Goal: Task Accomplishment & Management: Complete application form

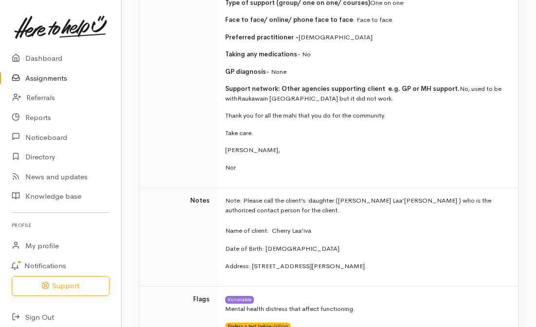
scroll to position [535, 0]
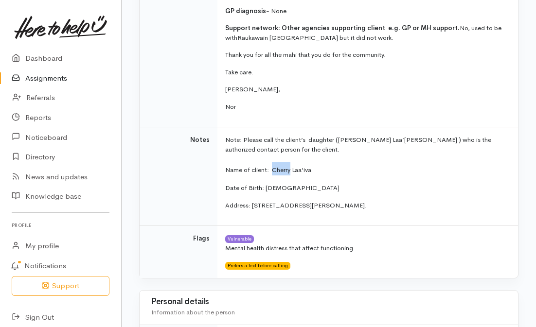
drag, startPoint x: 291, startPoint y: 170, endPoint x: 272, endPoint y: 170, distance: 19.0
click at [272, 170] on p "Name of client: Cherry Laa’iva" at bounding box center [365, 169] width 281 height 14
copy p "Cherry"
click at [300, 176] on td "Note: Please call the client’s daughter (Raya Laa’iva ) who is the authorized c…" at bounding box center [367, 176] width 300 height 99
drag, startPoint x: 291, startPoint y: 170, endPoint x: 315, endPoint y: 170, distance: 23.8
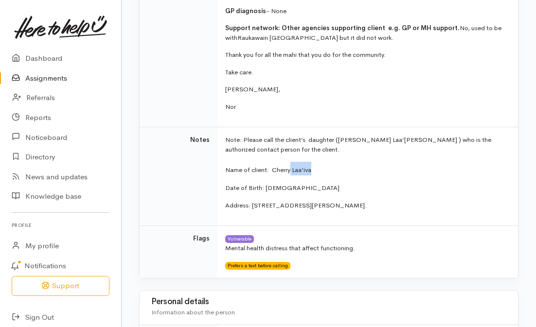
click at [315, 170] on p "Name of client: Cherry Laa’iva" at bounding box center [365, 169] width 281 height 14
copy p "Laa’iva"
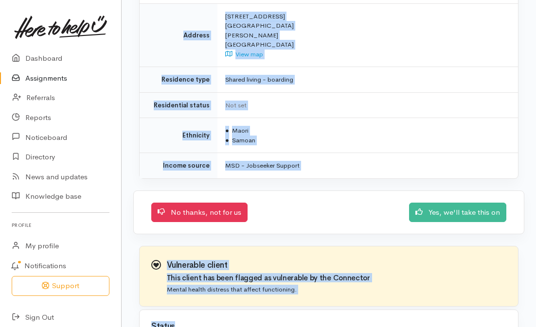
scroll to position [1161, 0]
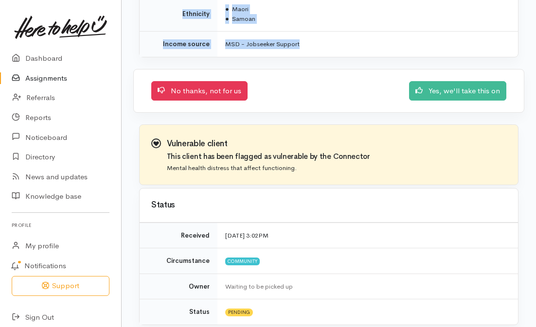
drag, startPoint x: 162, startPoint y: 166, endPoint x: 349, endPoint y: 35, distance: 228.3
copy div "Help requested Addiction services Message from Connector Kia Ora Team, Hope you…"
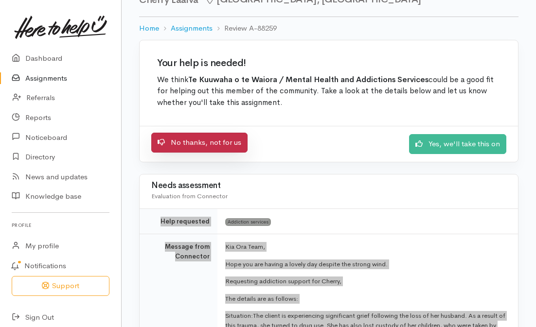
scroll to position [43, 0]
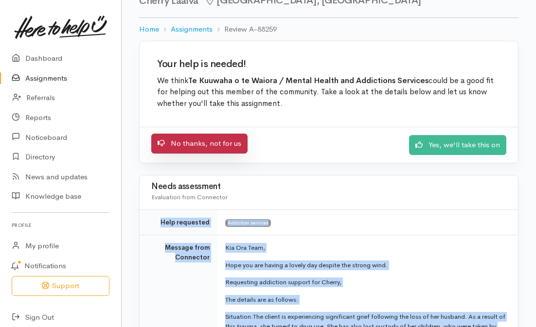
drag, startPoint x: 211, startPoint y: 145, endPoint x: 221, endPoint y: 144, distance: 9.8
click at [211, 145] on link "No thanks, not for us" at bounding box center [199, 144] width 96 height 20
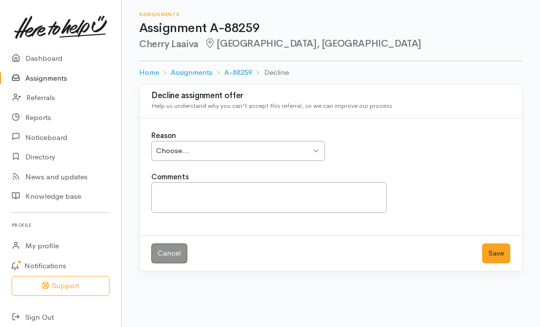
click at [232, 152] on div "Choose..." at bounding box center [233, 150] width 155 height 11
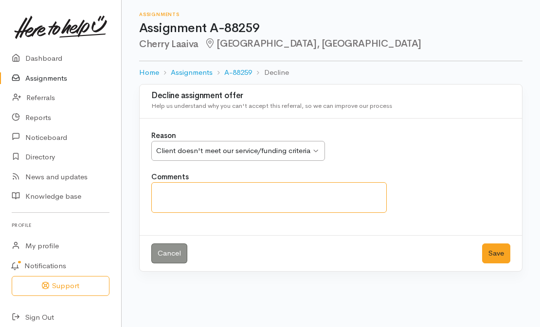
click at [189, 209] on textarea "Comments" at bounding box center [268, 197] width 235 height 31
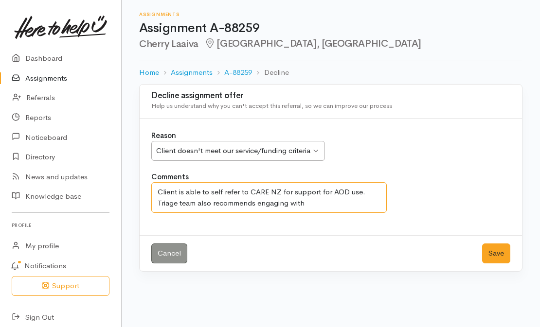
click at [319, 213] on textarea "Client is able to self refer to CARE NZ for support for AOD use. Triage team al…" at bounding box center [268, 197] width 235 height 31
paste textarea "www.griefcentre.org.nz – Online support and counselling supporting people livin…"
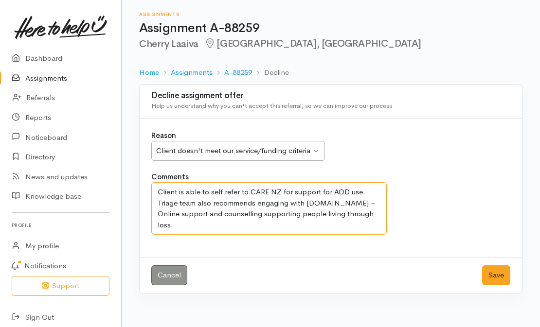
drag, startPoint x: 157, startPoint y: 225, endPoint x: 209, endPoint y: 234, distance: 52.3
click at [209, 234] on textarea "Client is able to self refer to CARE NZ for support for AOD use. Triage team al…" at bounding box center [268, 208] width 235 height 52
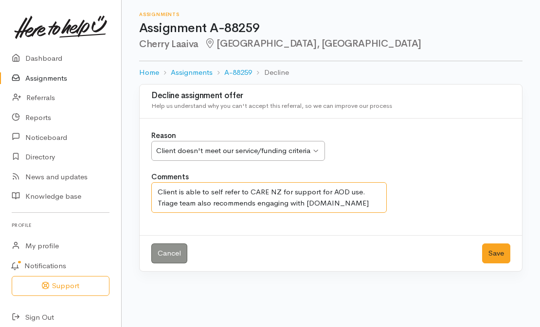
click at [281, 204] on textarea "Client is able to self refer to CARE NZ for support for AOD use. Triage team al…" at bounding box center [268, 197] width 235 height 31
paste textarea "0800 499 469"
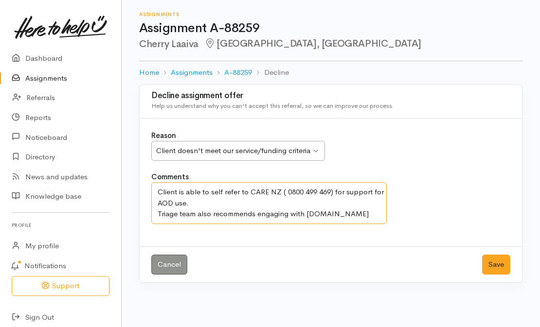
click at [384, 224] on textarea "Client is able to self refer to CARE NZ ( 0800 499 469) for support for AOD use…" at bounding box center [268, 203] width 235 height 42
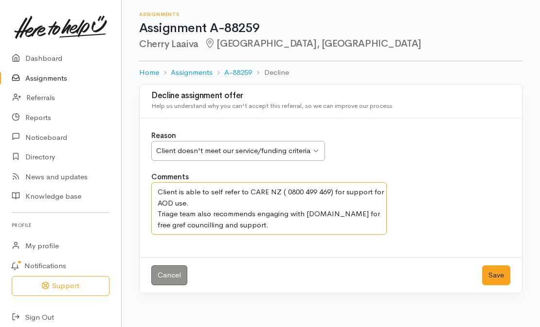
click at [192, 235] on textarea "Client is able to self refer to CARE NZ ( 0800 499 469) for support for AOD use…" at bounding box center [268, 208] width 235 height 52
click at [221, 233] on textarea "Client is able to self refer to CARE NZ ( 0800 499 469) for support for AOD use…" at bounding box center [268, 208] width 235 height 52
click at [191, 235] on textarea "Client is able to self refer to CARE NZ ( 0800 499 469) for support for AOD use…" at bounding box center [268, 208] width 235 height 52
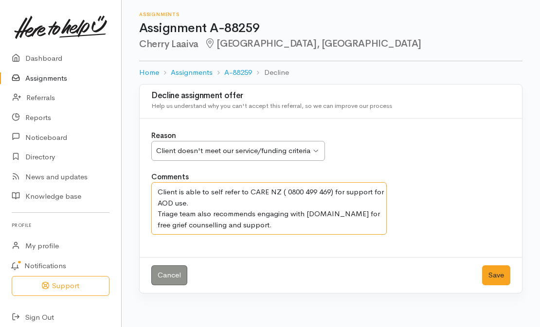
click at [295, 235] on textarea "Client is able to self refer to CARE NZ ( 0800 499 469) for support for AOD use…" at bounding box center [268, 208] width 235 height 52
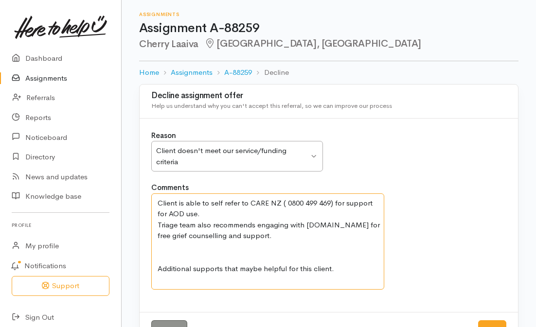
click at [168, 279] on textarea "Client is able to self refer to CARE NZ ( 0800 499 469) for support for AOD use…" at bounding box center [267, 241] width 233 height 96
paste textarea "www.justathought.co.nz – Cognitive Behavioural Therapy Free online courses and …"
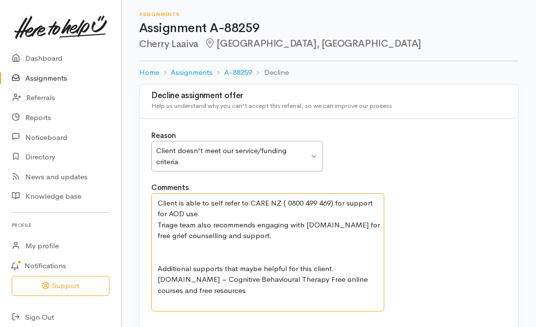
click at [177, 305] on textarea "Client is able to self refer to CARE NZ ( 0800 499 469) for support for AOD use…" at bounding box center [267, 252] width 233 height 118
paste textarea "0800 422 5537 (0800 4 CALLER) –Caring caller"
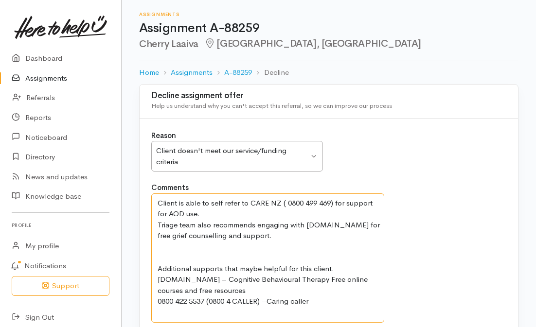
click at [162, 315] on textarea "Client is able to self refer to CARE NZ ( 0800 499 469) for support for AOD use…" at bounding box center [267, 257] width 233 height 129
paste textarea "0800 787 797 or text 8681 - Alcohol Drug Helpline, 24 hour support and advice"
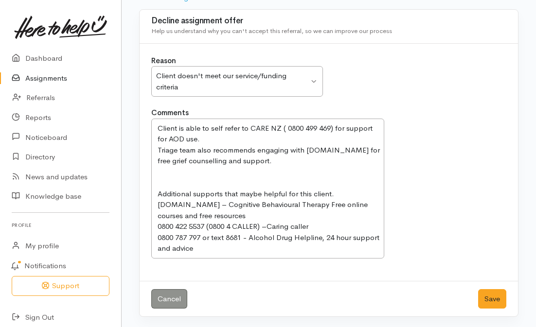
scroll to position [76, 0]
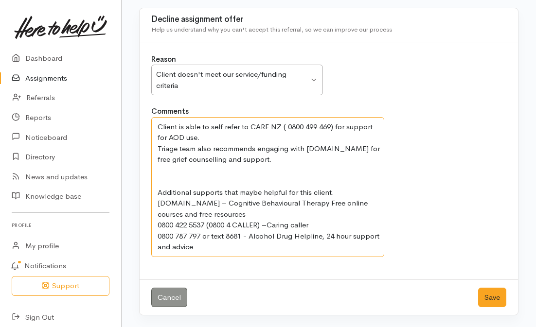
drag, startPoint x: 201, startPoint y: 242, endPoint x: 207, endPoint y: 247, distance: 7.2
click at [201, 242] on textarea "Client is able to self refer to CARE NZ ( 0800 499 469) for support for AOD use…" at bounding box center [267, 187] width 233 height 140
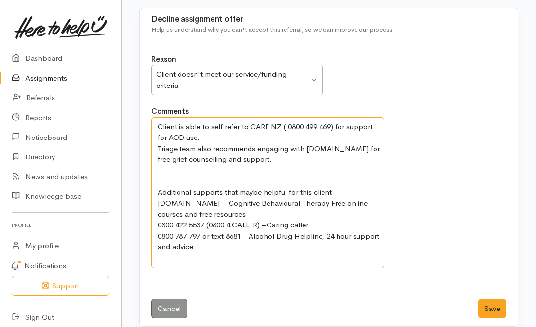
paste textarea "www.auntydee.co.nz – mental health problem-solving tool for Māori and Pasifika"
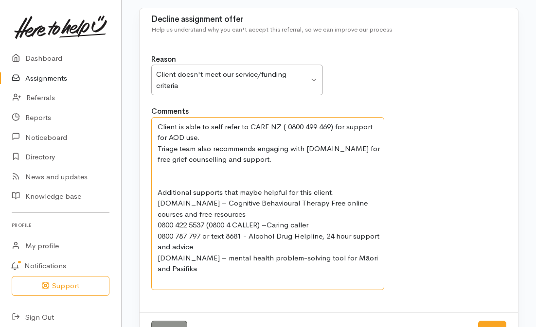
click at [172, 282] on textarea "Client is able to self refer to CARE NZ ( 0800 499 469) for support for AOD use…" at bounding box center [267, 203] width 233 height 173
paste textarea "Pathways - community based mental health, alcohol, and other drug support servi…"
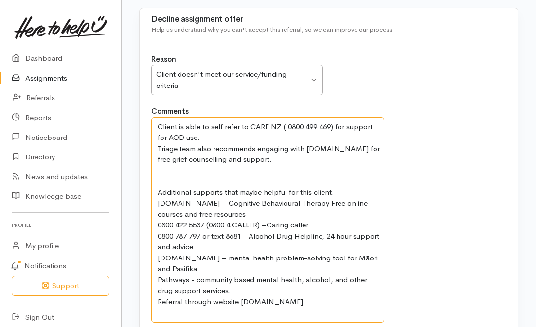
drag, startPoint x: 195, startPoint y: 279, endPoint x: 282, endPoint y: 283, distance: 87.6
click at [285, 287] on textarea "Client is able to self refer to CARE NZ ( 0800 499 469) for support for AOD use…" at bounding box center [267, 220] width 233 height 206
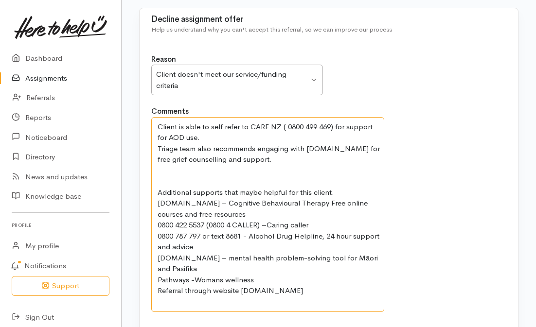
click at [219, 278] on textarea "Client is able to self refer to CARE NZ ( 0800 499 469) for support for AOD use…" at bounding box center [267, 214] width 233 height 195
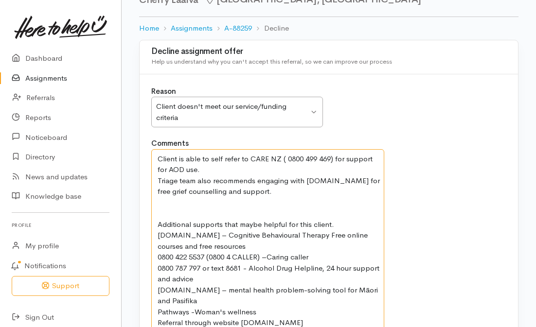
scroll to position [131, 0]
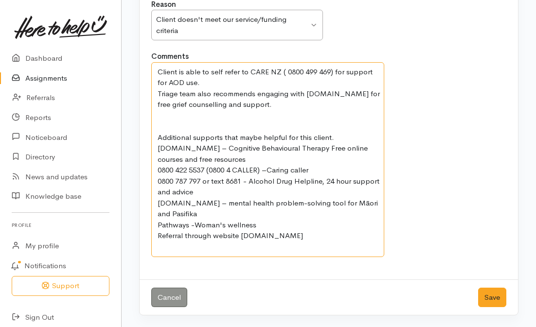
drag, startPoint x: 159, startPoint y: 205, endPoint x: 343, endPoint y: 327, distance: 220.7
click at [343, 327] on div "Decline assignment offer Help us understand why you can't accept this referral,…" at bounding box center [329, 140] width 414 height 375
type textarea "Client is able to self refer to CARE NZ ( 0800 499 469) for support for AOD use…"
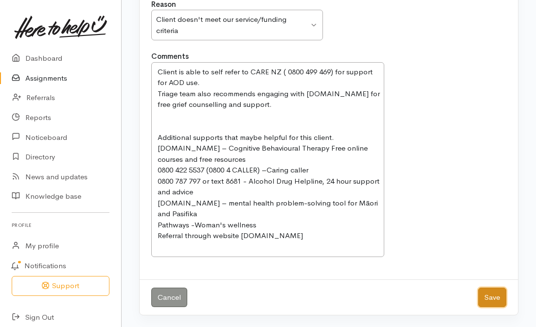
click at [492, 295] on button "Save" at bounding box center [492, 298] width 28 height 20
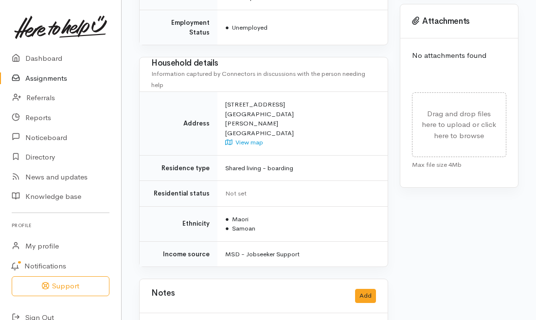
scroll to position [1008, 0]
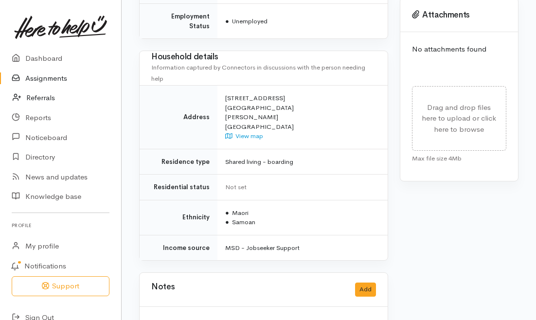
click at [41, 93] on link "Referrals" at bounding box center [60, 98] width 121 height 20
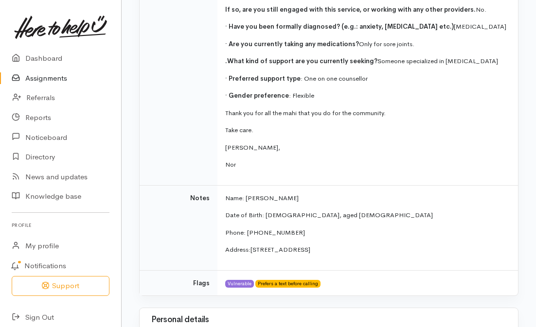
scroll to position [535, 0]
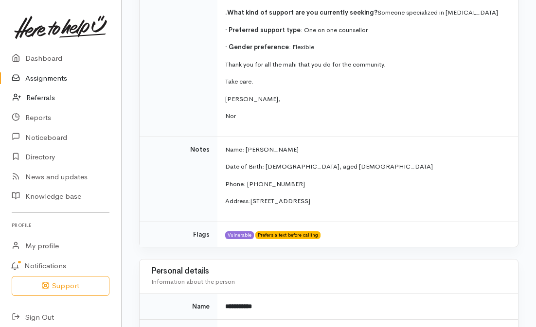
click at [48, 100] on link "Referrals" at bounding box center [60, 98] width 121 height 20
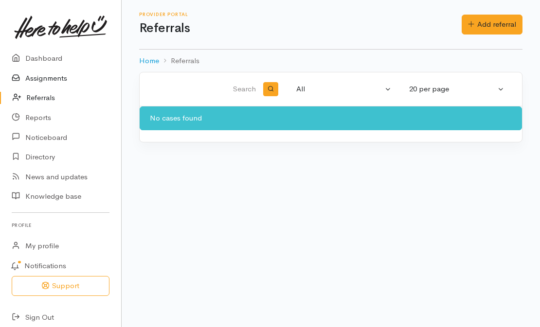
click at [55, 79] on link "Assignments" at bounding box center [60, 79] width 121 height 20
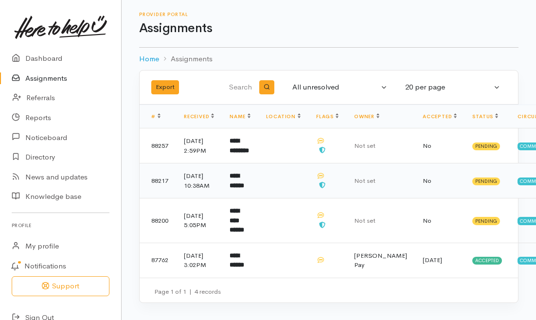
click at [422, 185] on span "No" at bounding box center [426, 180] width 9 height 8
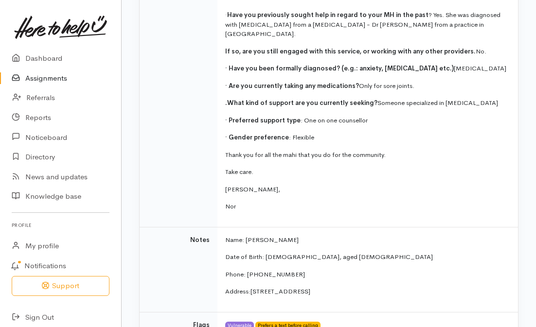
scroll to position [201, 0]
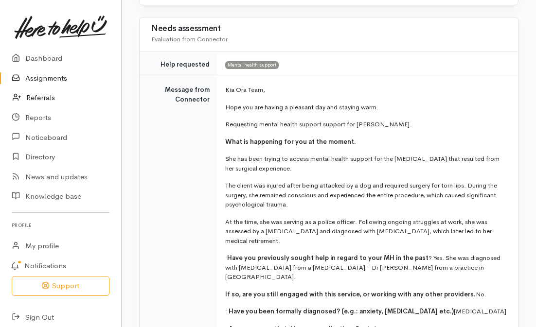
click at [44, 99] on link "Referrals" at bounding box center [60, 98] width 121 height 20
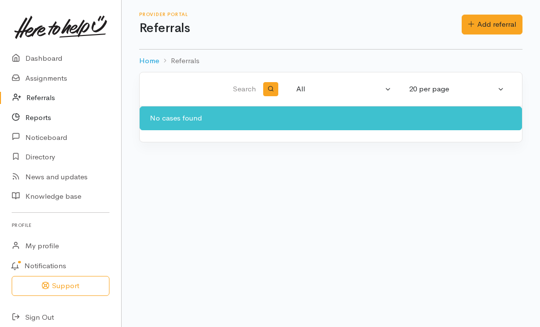
click at [42, 117] on link "Reports" at bounding box center [60, 118] width 121 height 20
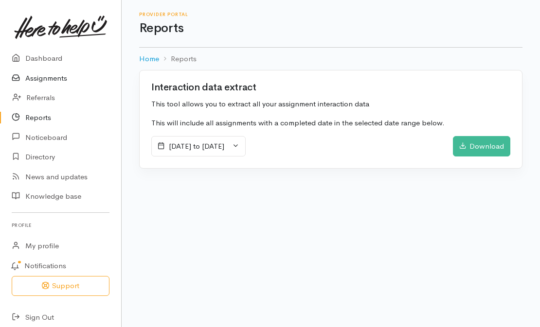
click at [49, 80] on link "Assignments" at bounding box center [60, 79] width 121 height 20
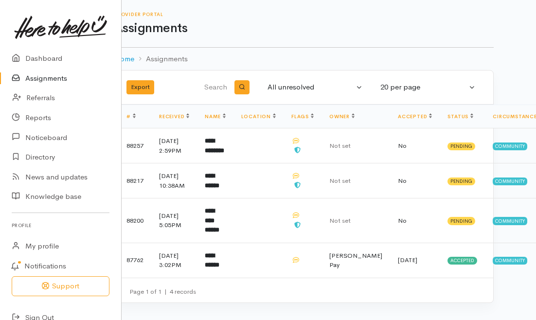
scroll to position [0, 25]
click at [419, 196] on td "No" at bounding box center [414, 180] width 50 height 35
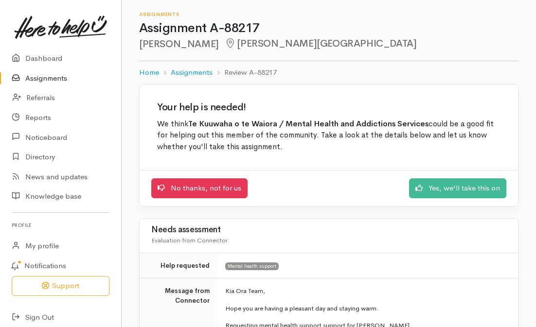
scroll to position [49, 0]
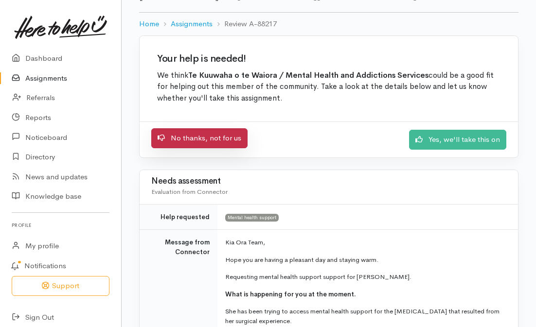
click at [206, 140] on link "No thanks, not for us" at bounding box center [199, 138] width 96 height 20
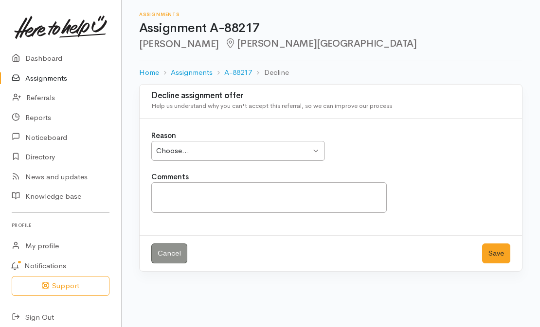
click at [238, 156] on div "Choose..." at bounding box center [233, 150] width 155 height 11
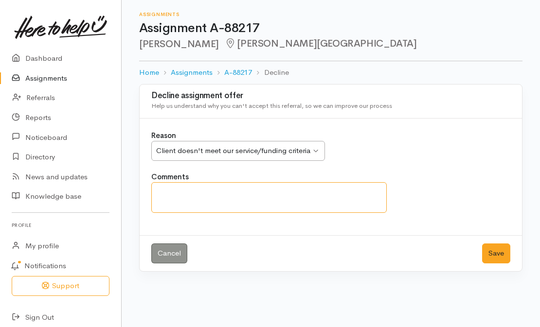
click at [226, 211] on textarea "Comments" at bounding box center [268, 197] width 235 height 31
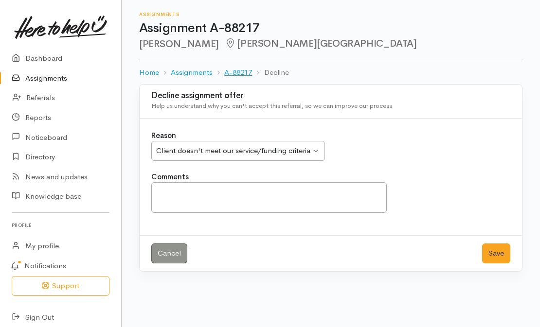
click at [235, 70] on link "A-88217" at bounding box center [238, 72] width 28 height 11
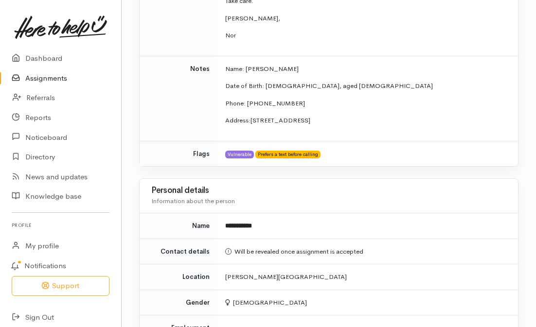
scroll to position [632, 0]
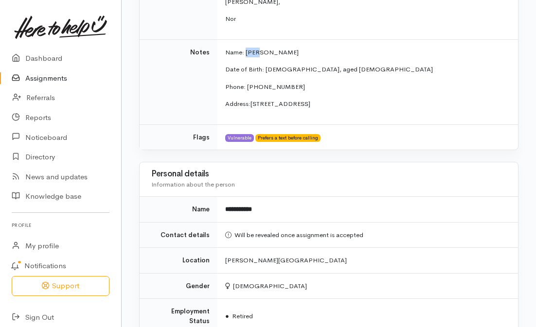
drag, startPoint x: 246, startPoint y: 33, endPoint x: 260, endPoint y: 33, distance: 13.6
click at [260, 48] on span "Name: [PERSON_NAME]" at bounding box center [261, 52] width 73 height 8
copy span "Rena"
drag, startPoint x: 284, startPoint y: 32, endPoint x: 262, endPoint y: 34, distance: 22.0
click at [262, 48] on span "Name: Rena Dudman" at bounding box center [261, 52] width 73 height 8
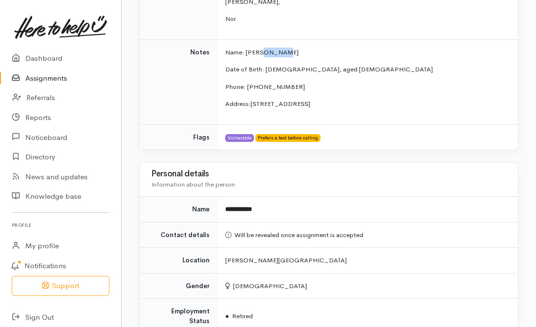
copy span "Dudman"
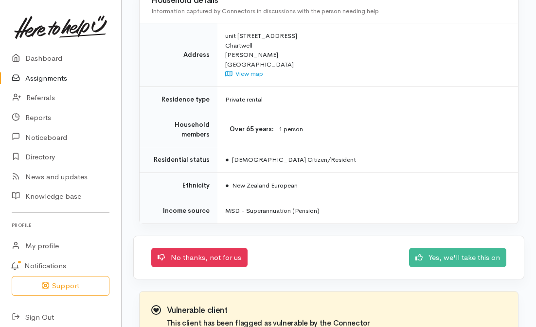
scroll to position [1007, 0]
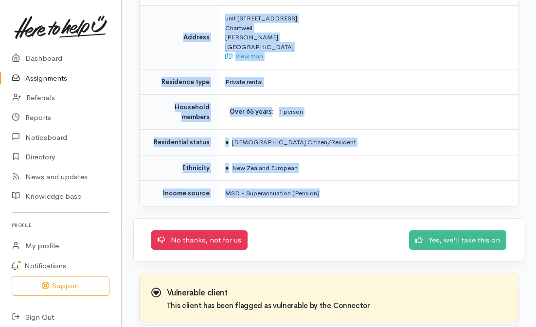
drag, startPoint x: 163, startPoint y: 70, endPoint x: 334, endPoint y: 168, distance: 197.5
copy div "Help requested Mental health support Message from Connector Kia Ora Team, Hope …"
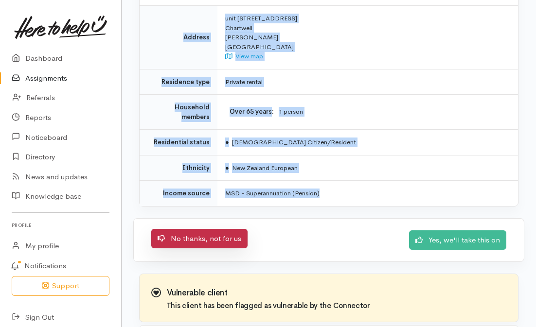
click at [210, 229] on link "No thanks, not for us" at bounding box center [199, 239] width 96 height 20
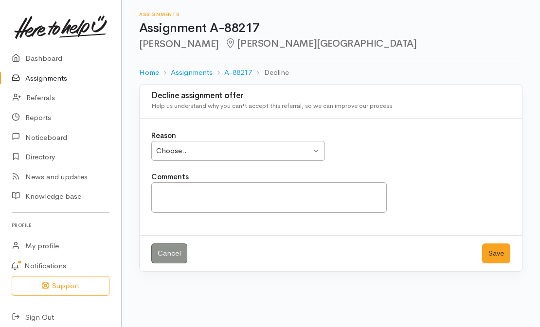
click at [221, 157] on div "Choose... Choose..." at bounding box center [238, 151] width 174 height 20
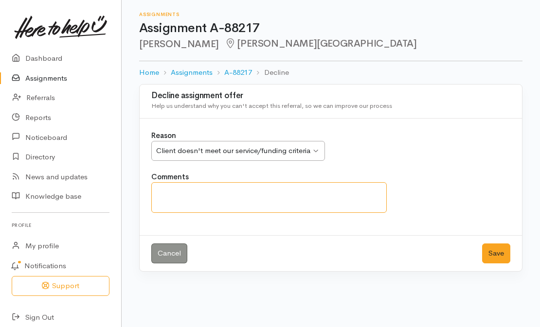
click at [186, 211] on textarea "Comments" at bounding box center [268, 197] width 235 height 31
click at [297, 202] on textarea "Please encourage client to discuss councelling with her GP." at bounding box center [268, 197] width 235 height 31
click at [366, 206] on textarea "Please encourage client to discuss counselling with her GP." at bounding box center [268, 197] width 235 height 31
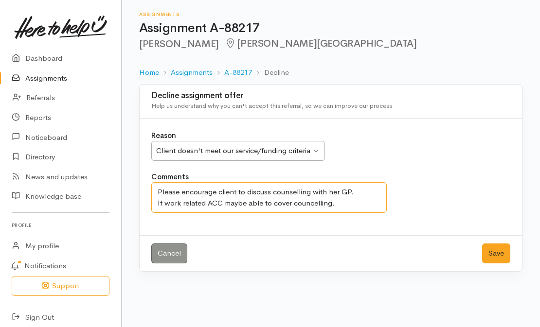
click at [316, 213] on textarea "Please encourage client to discuss counselling with her GP. If work related ACC…" at bounding box center [268, 197] width 235 height 31
click at [342, 212] on textarea "Please encourage client to discuss counselling with her GP. If work related ACC…" at bounding box center [268, 197] width 235 height 31
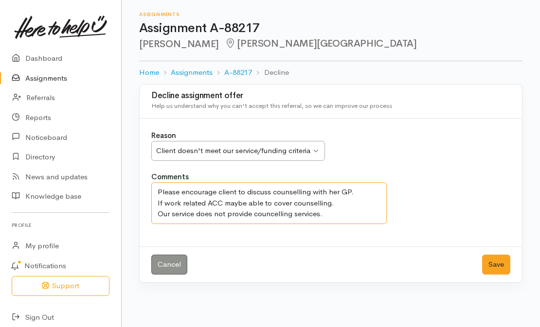
click at [273, 224] on textarea "Please encourage client to discuss counselling with her GP. If work related ACC…" at bounding box center [268, 203] width 235 height 42
click at [254, 224] on textarea "Please encourage client to discuss counselling with her GP. If work related ACC…" at bounding box center [268, 203] width 235 height 42
drag, startPoint x: 367, startPoint y: 230, endPoint x: 146, endPoint y: 198, distance: 222.5
click at [146, 198] on div "Comments Please encourage client to discuss counselling with her GP. If work re…" at bounding box center [268, 198] width 247 height 53
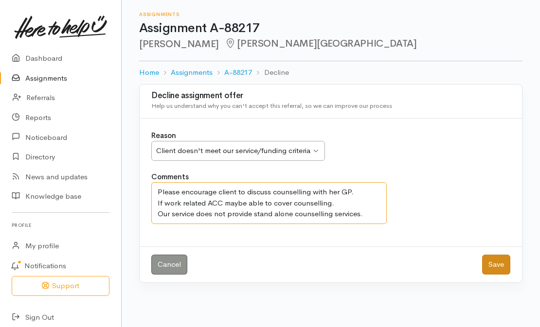
type textarea "Please encourage client to discuss counselling with her GP. If work related ACC…"
click at [501, 275] on button "Save" at bounding box center [496, 265] width 28 height 20
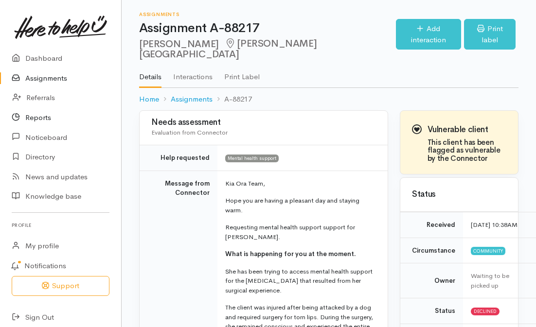
click at [39, 118] on link "Reports" at bounding box center [60, 118] width 121 height 20
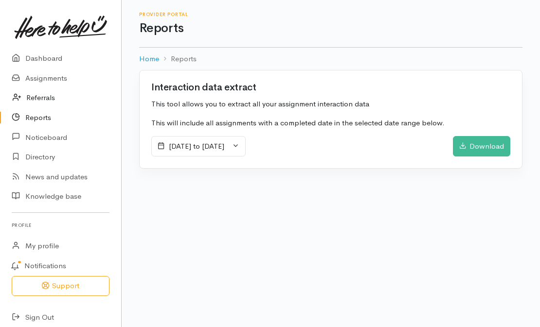
click at [44, 98] on link "Referrals" at bounding box center [60, 98] width 121 height 20
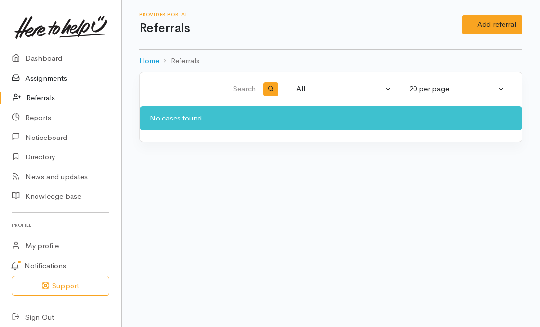
click at [43, 83] on link "Assignments" at bounding box center [60, 79] width 121 height 20
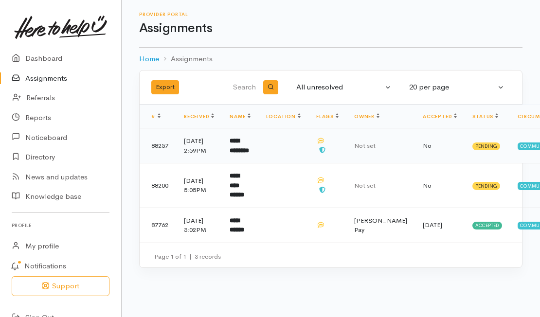
click at [324, 144] on icon at bounding box center [320, 141] width 6 height 6
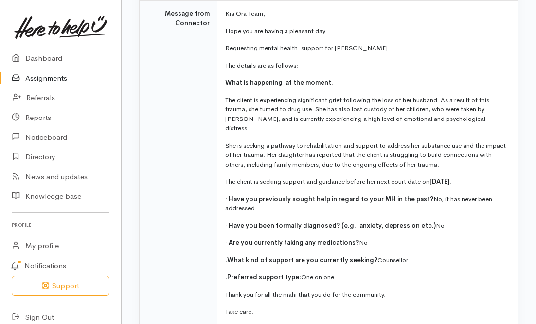
scroll to position [126, 0]
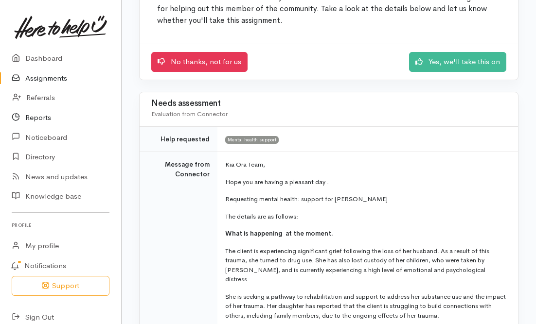
click at [43, 118] on link "Reports" at bounding box center [60, 118] width 121 height 20
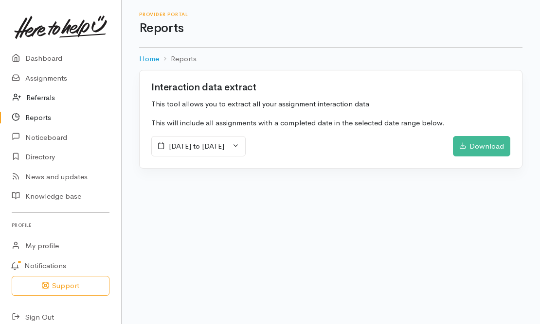
click at [39, 102] on link "Referrals" at bounding box center [60, 98] width 121 height 20
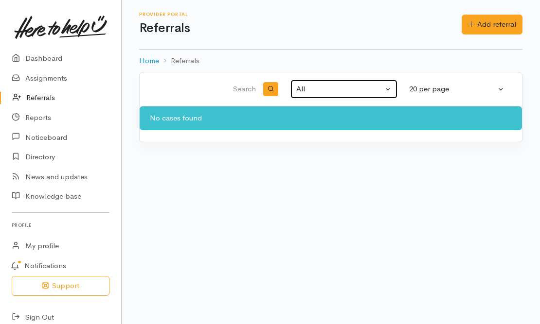
click at [311, 89] on div "All" at bounding box center [339, 89] width 87 height 11
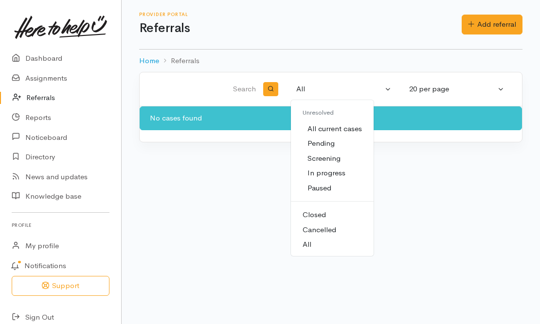
click at [318, 216] on span "Closed" at bounding box center [313, 215] width 23 height 11
select select "Closed"
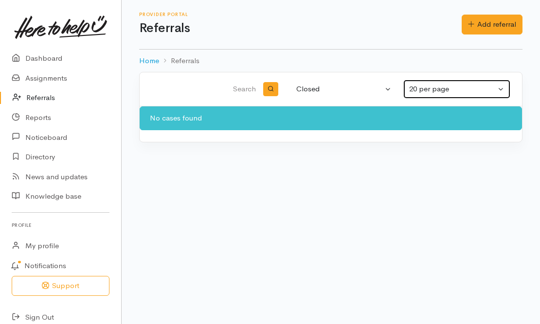
click at [482, 89] on div "20 per page" at bounding box center [452, 89] width 87 height 11
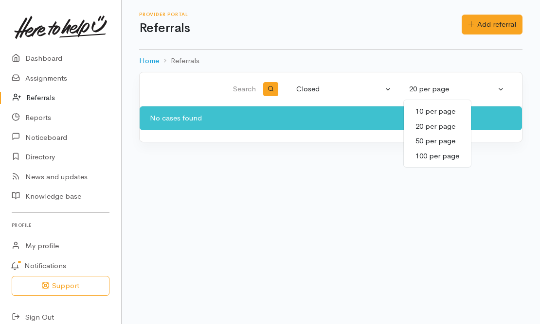
click at [447, 112] on span "10 per page" at bounding box center [435, 111] width 40 height 11
select select "10"
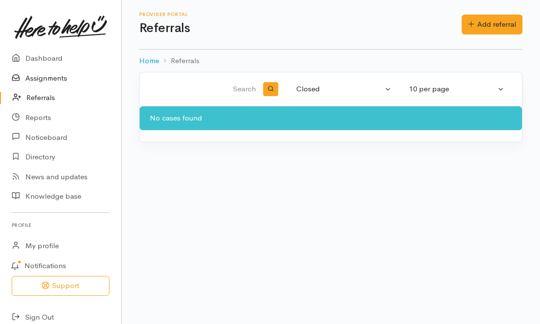
click at [46, 79] on link "Assignments" at bounding box center [60, 79] width 121 height 20
